Goal: Information Seeking & Learning: Understand process/instructions

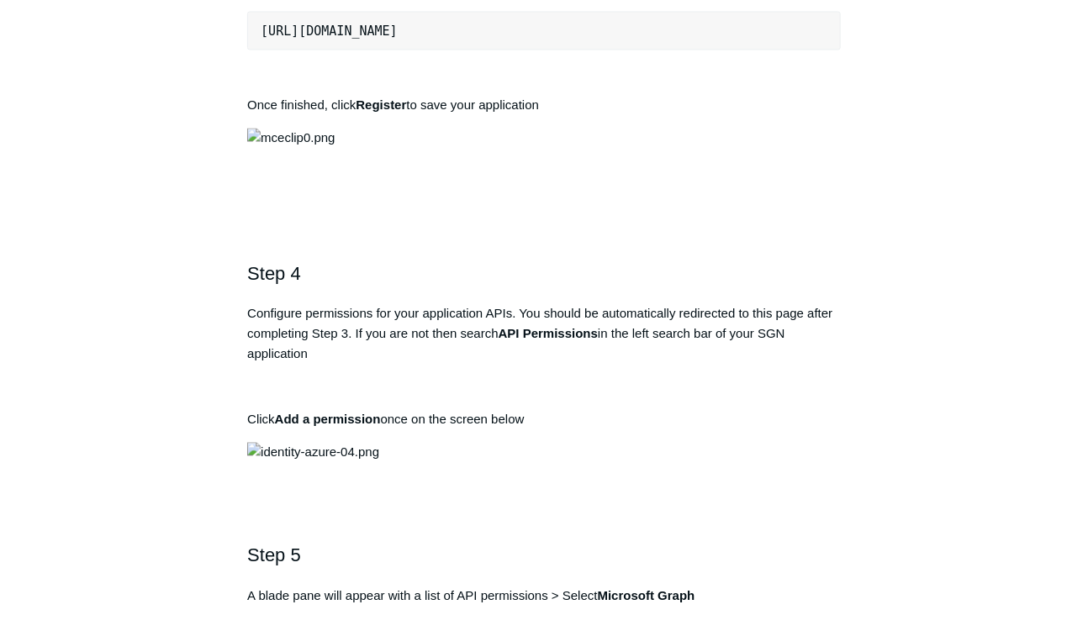
scroll to position [1278, 0]
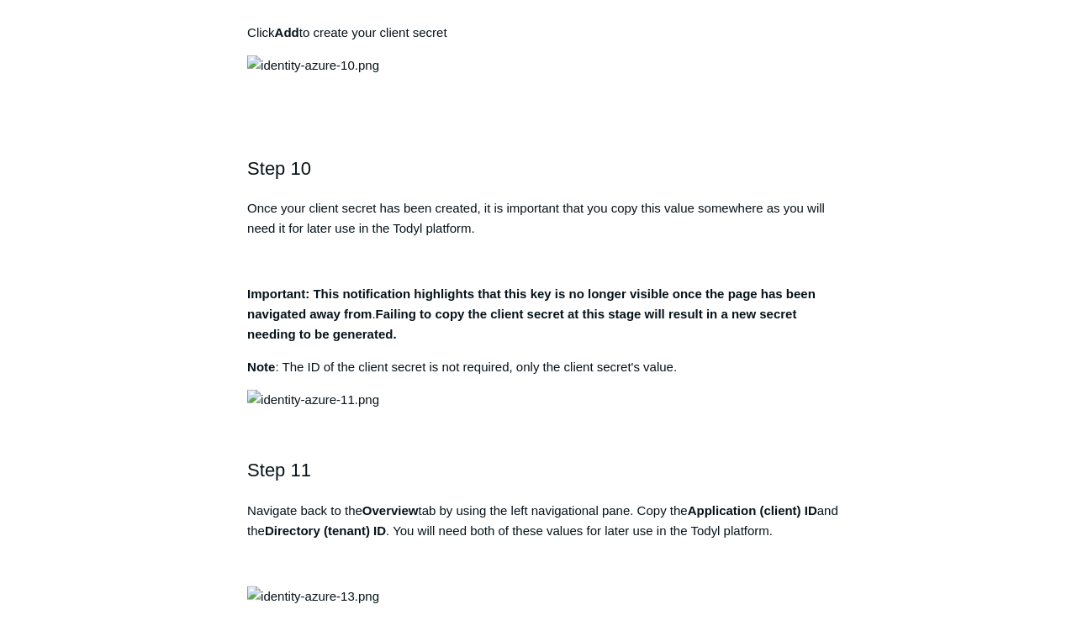
scroll to position [3362, 0]
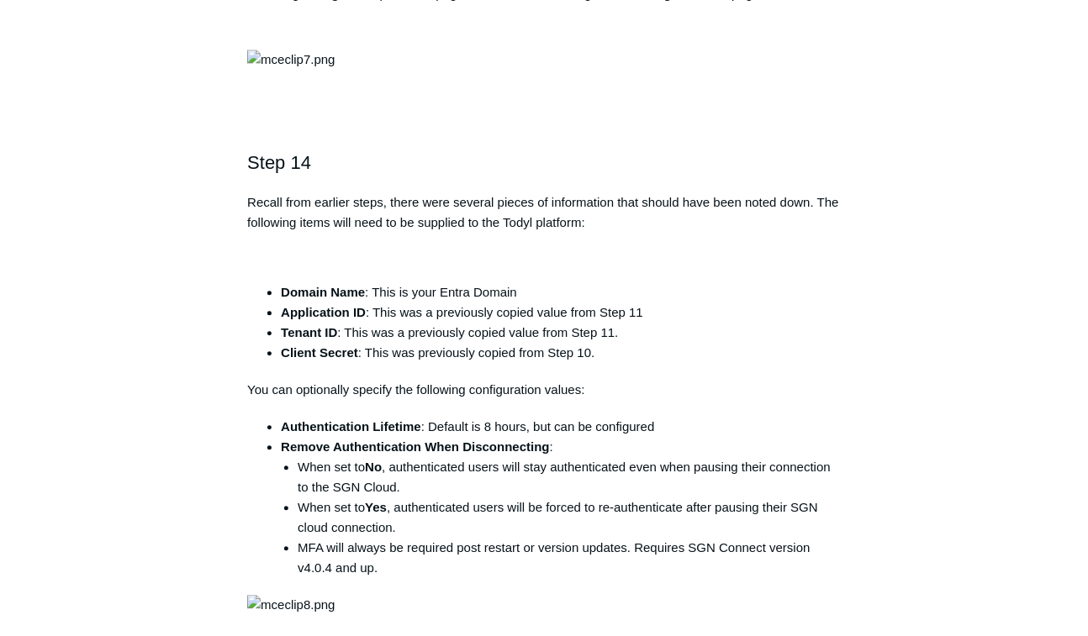
scroll to position [4438, 0]
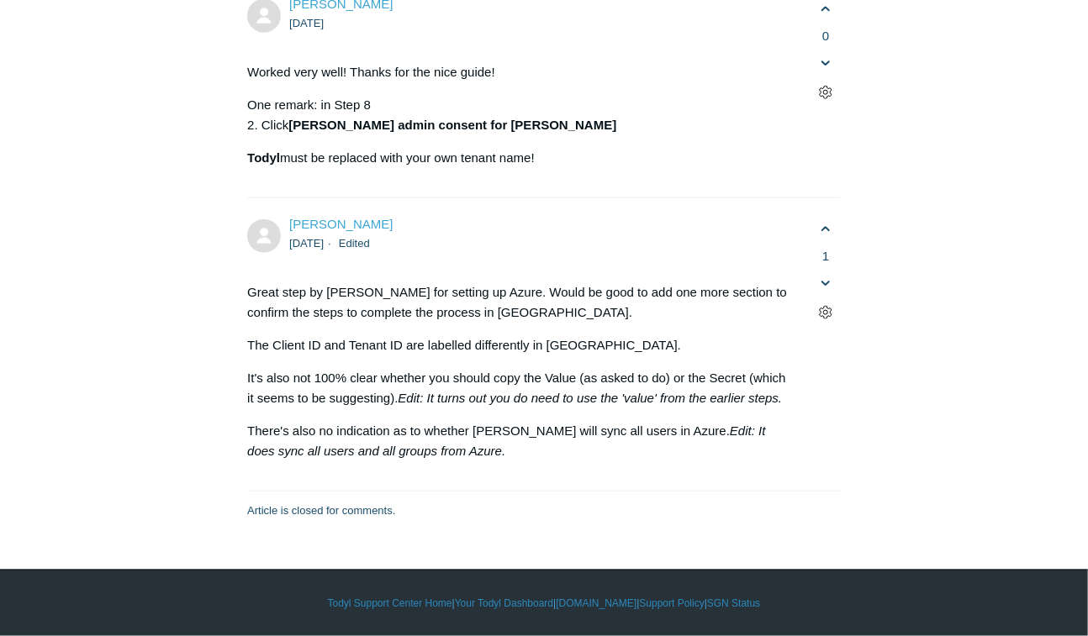
scroll to position [6455, 0]
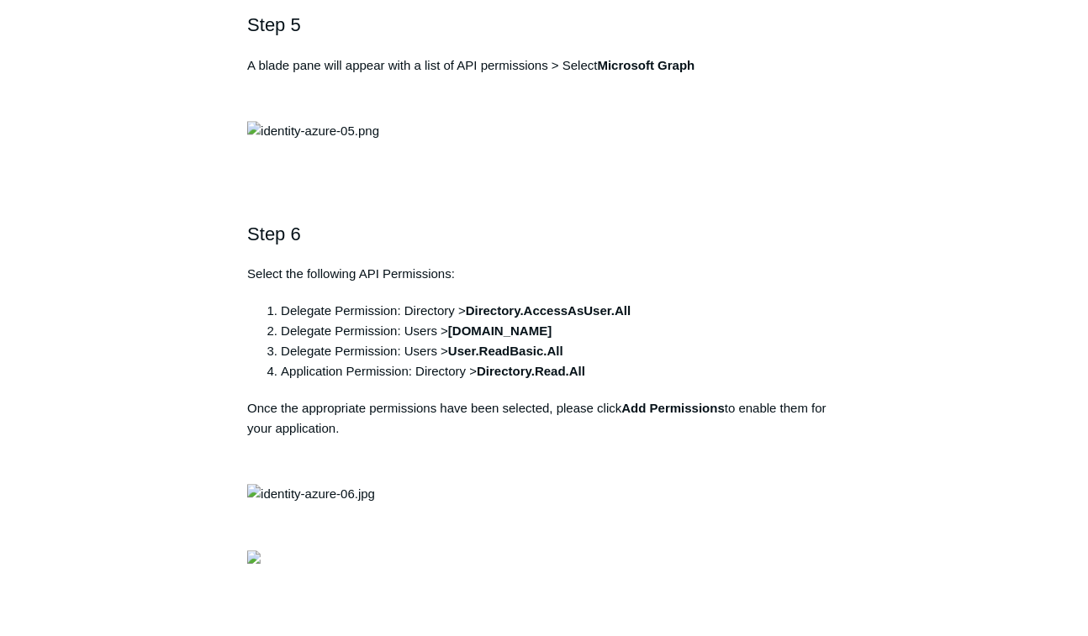
scroll to position [1748, 0]
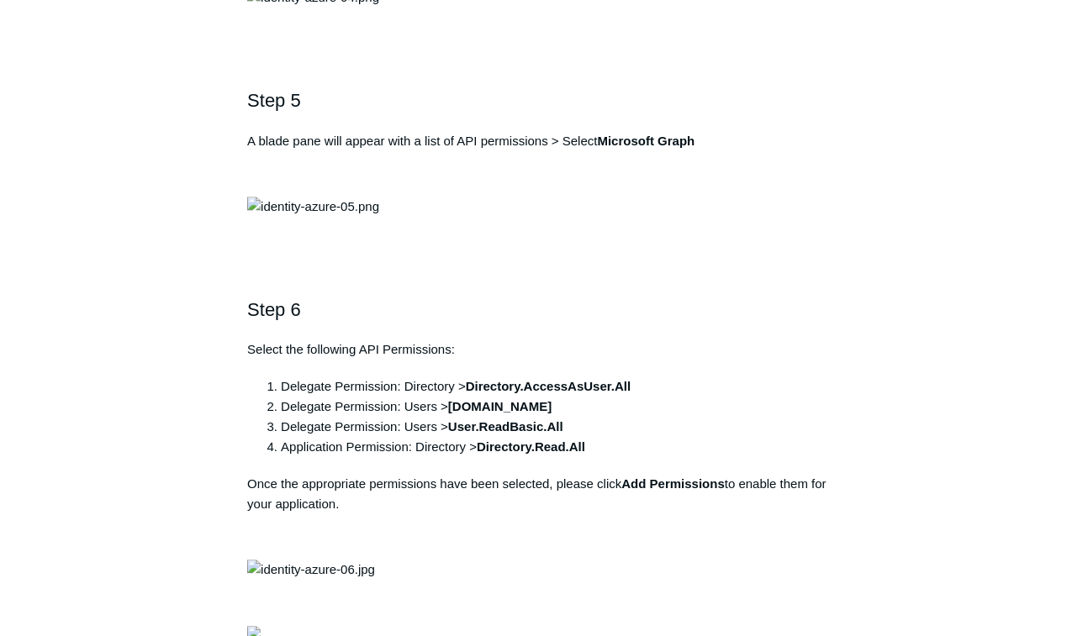
copy div "[URL][DOMAIN_NAME]"
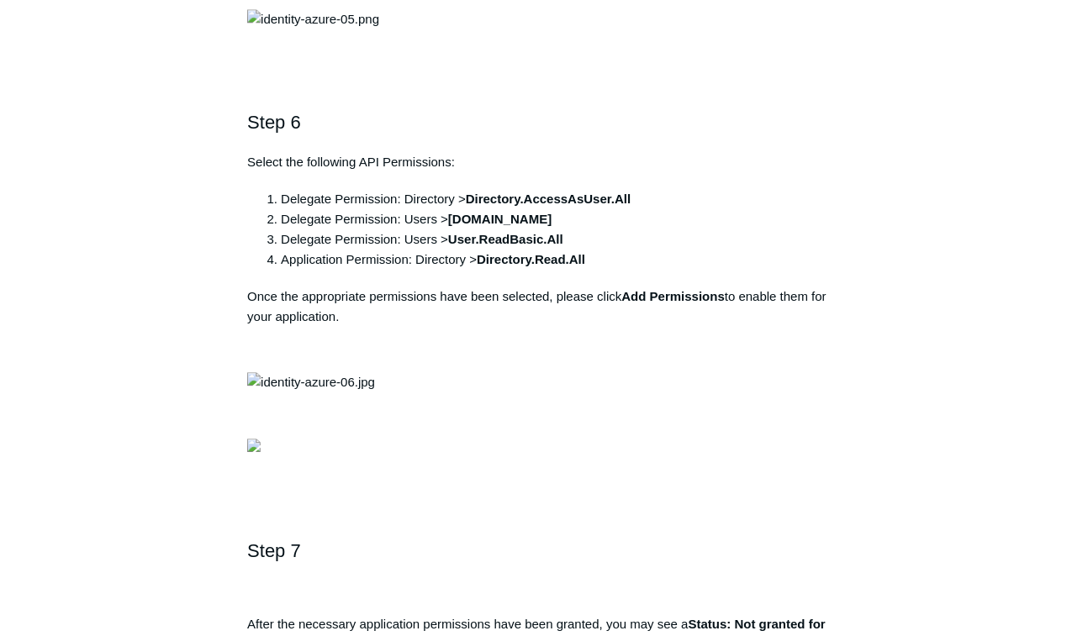
scroll to position [2017, 0]
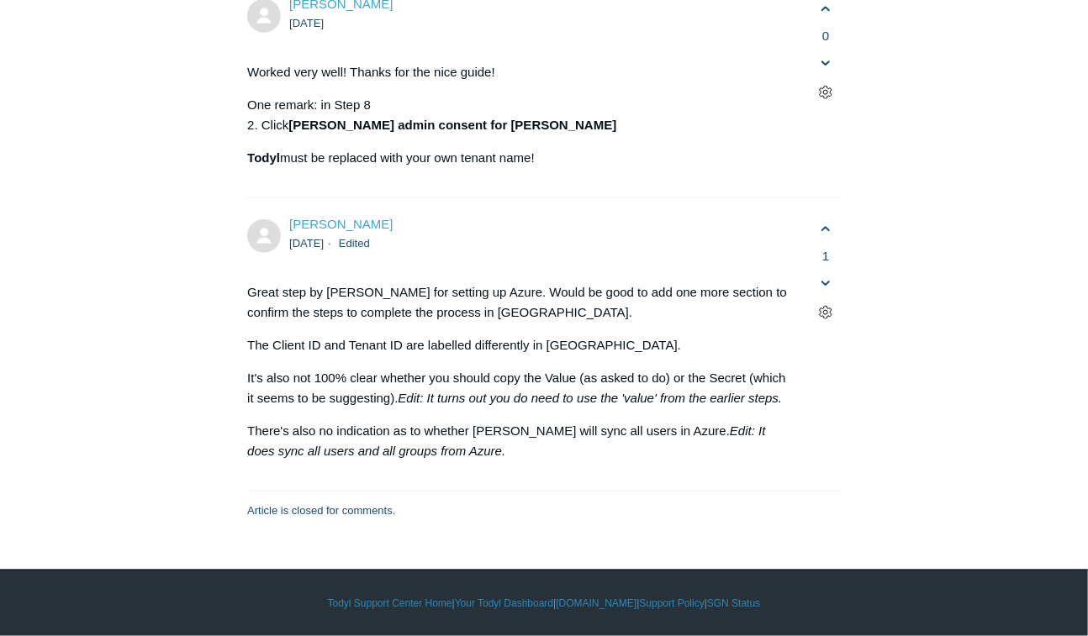
scroll to position [6455, 0]
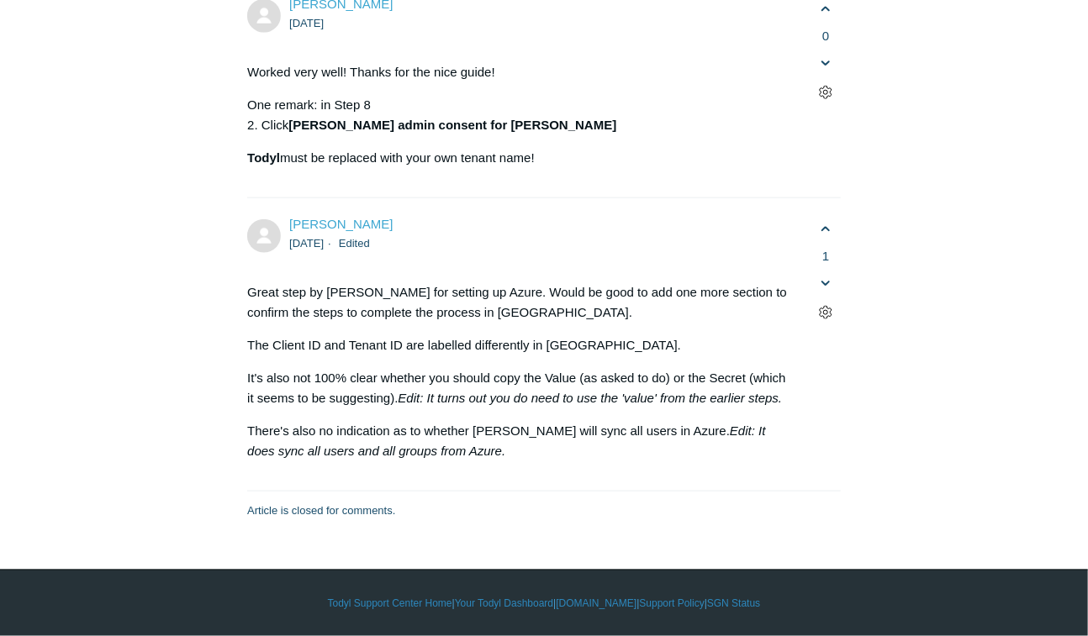
drag, startPoint x: 874, startPoint y: 346, endPoint x: 878, endPoint y: 356, distance: 10.6
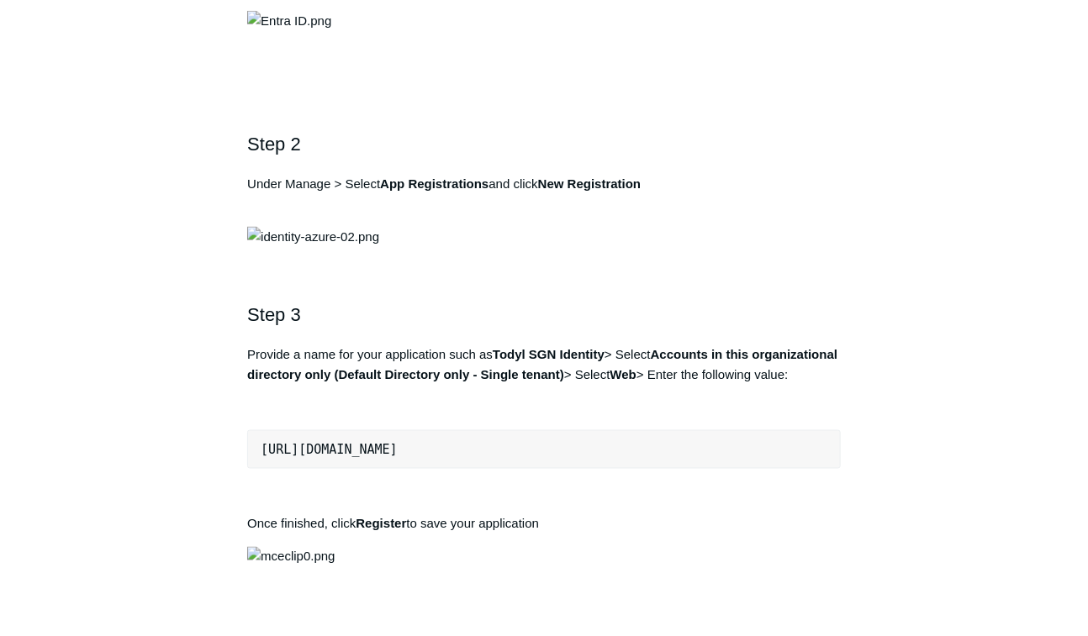
scroll to position [1076, 0]
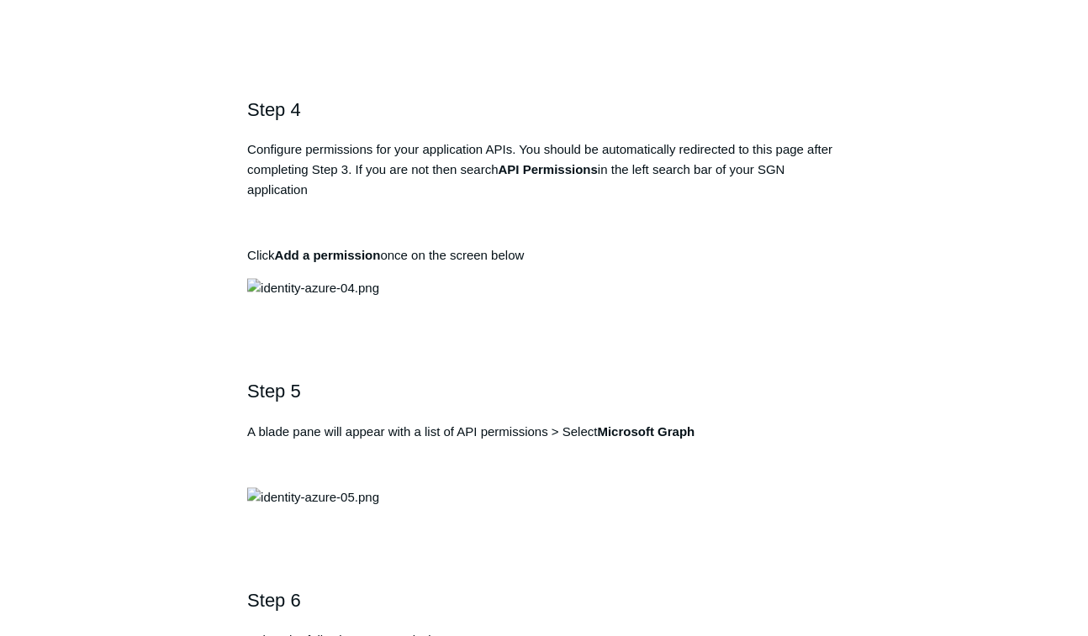
scroll to position [1479, 0]
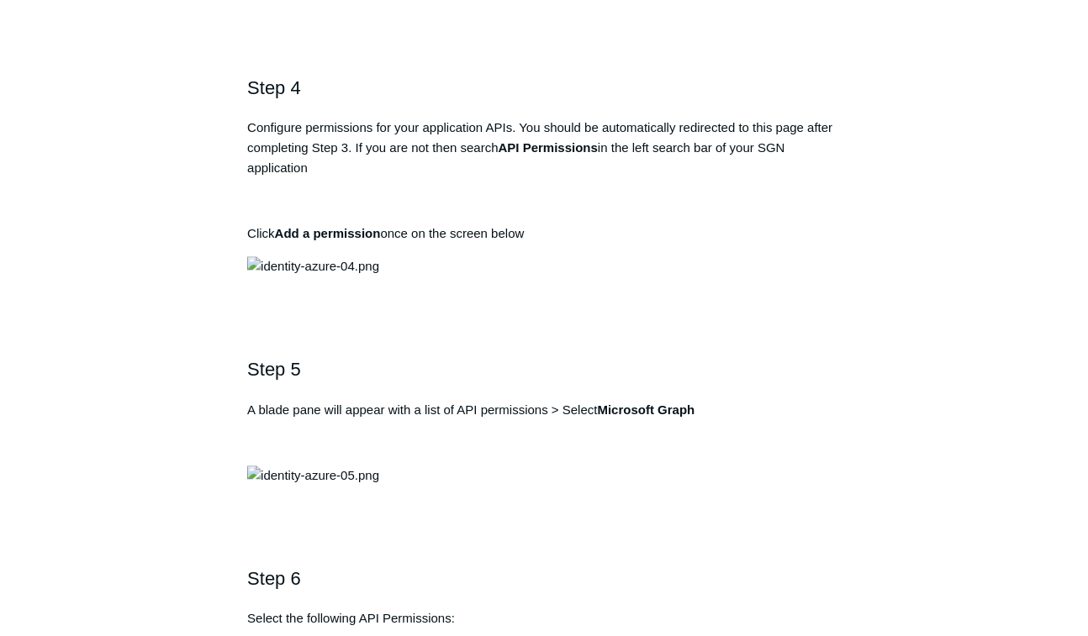
copy div "[URL][DOMAIN_NAME]"
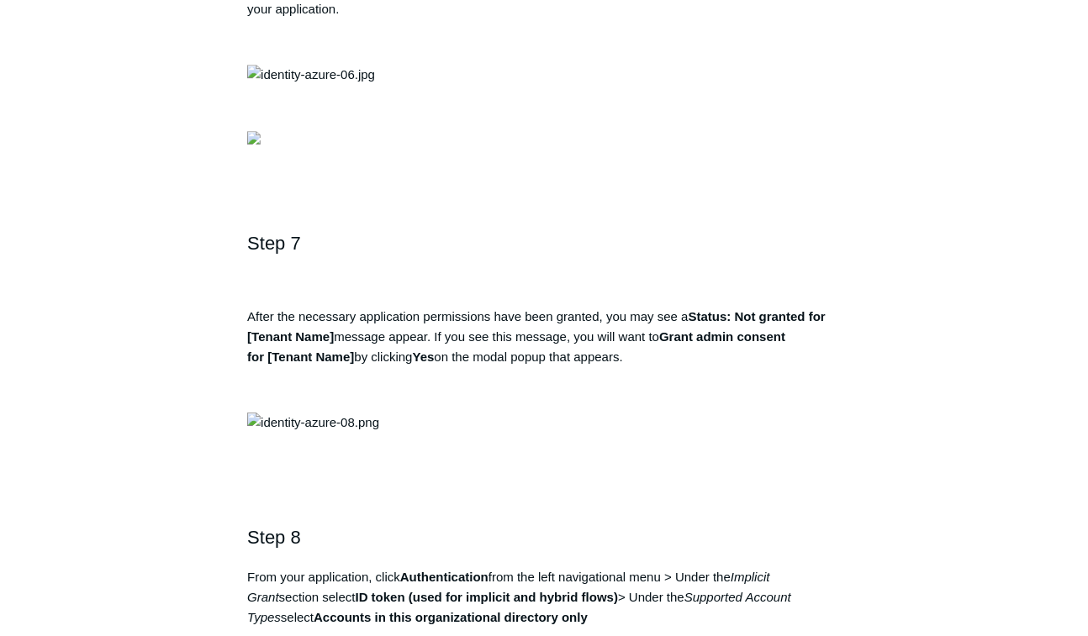
scroll to position [2421, 0]
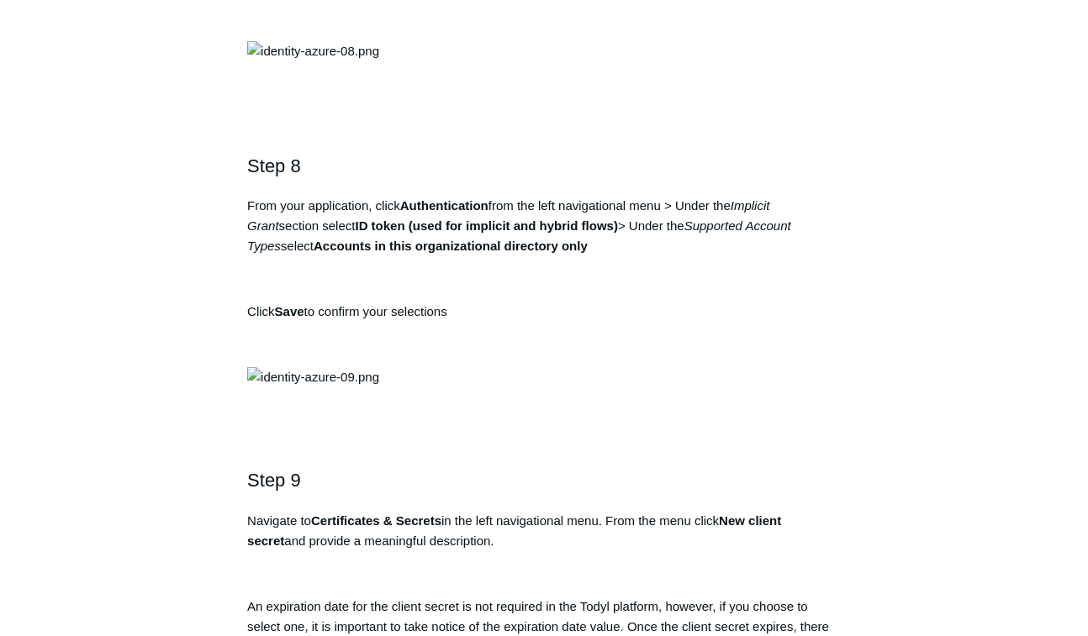
scroll to position [2623, 0]
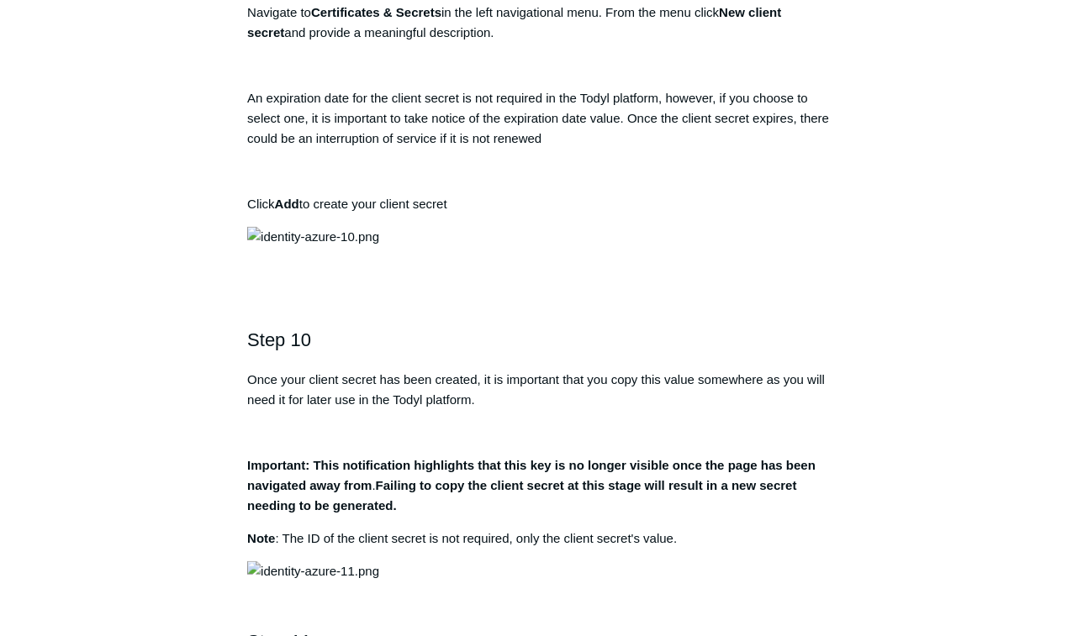
scroll to position [3228, 0]
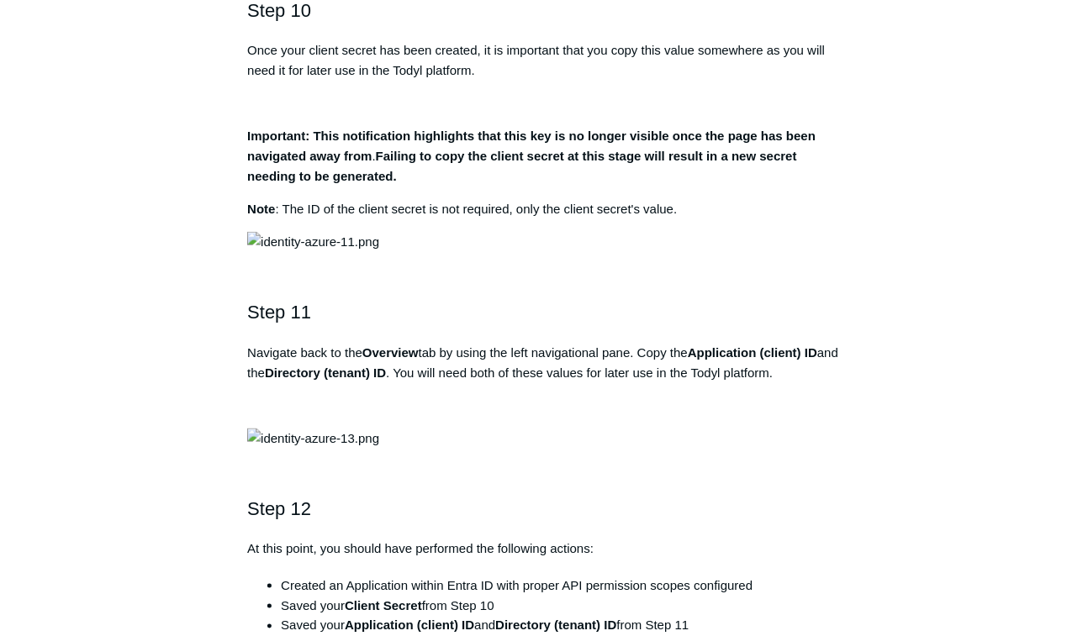
scroll to position [3631, 0]
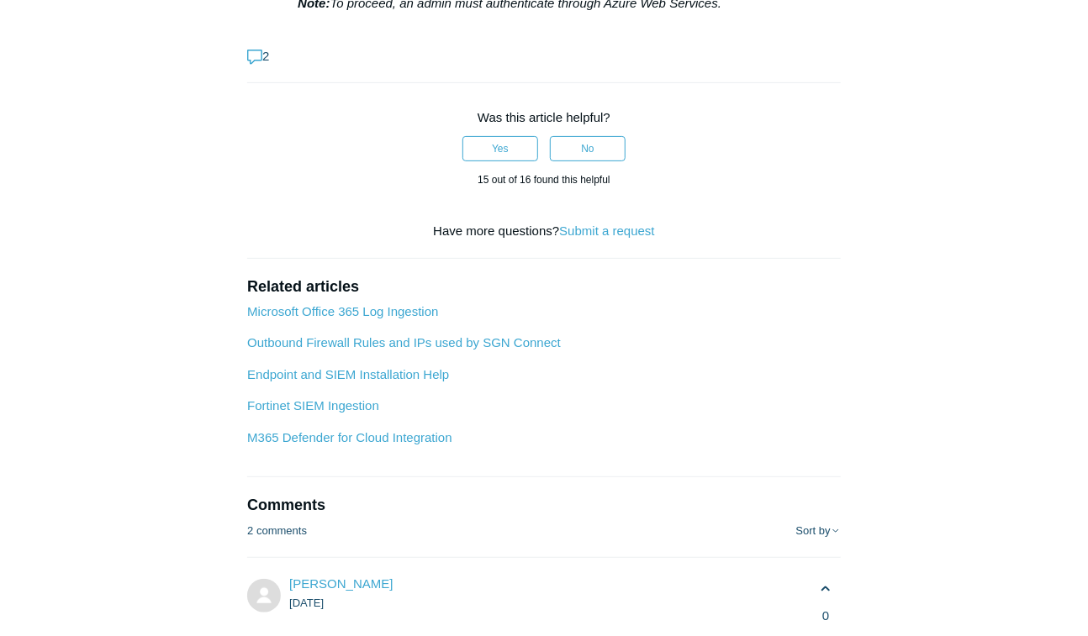
scroll to position [5716, 0]
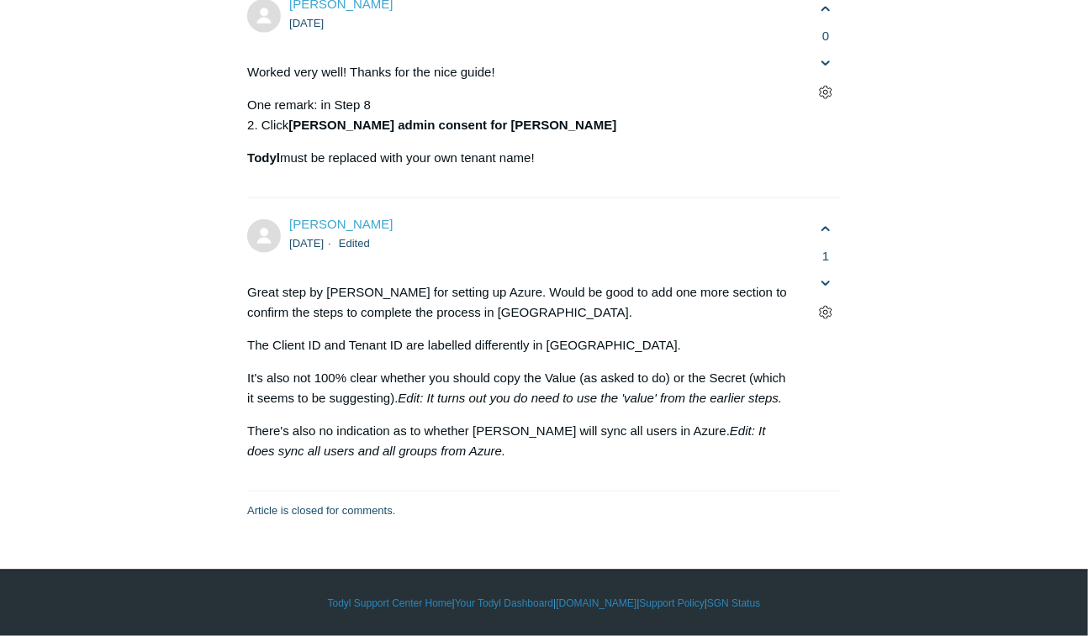
scroll to position [10490, 0]
drag, startPoint x: 329, startPoint y: 198, endPoint x: 493, endPoint y: 203, distance: 163.2
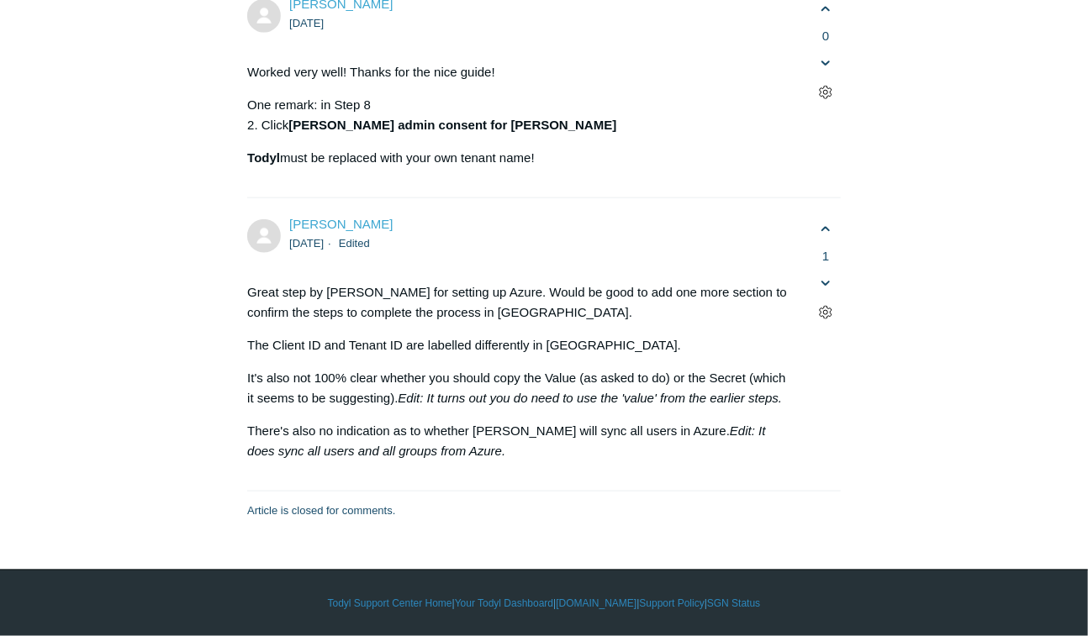
copy li "Authenticate with Azure AD"
